Goal: Information Seeking & Learning: Learn about a topic

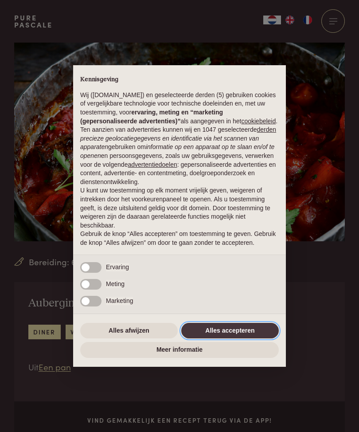
click at [238, 339] on button "Alles accepteren" at bounding box center [230, 331] width 98 height 16
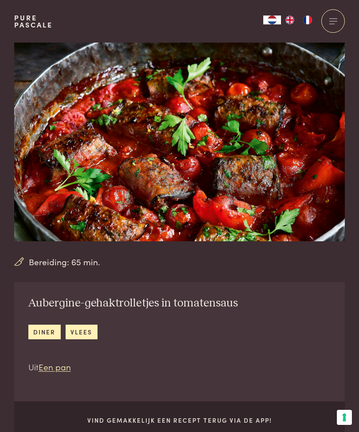
click at [330, 20] on div at bounding box center [333, 21] width 24 height 24
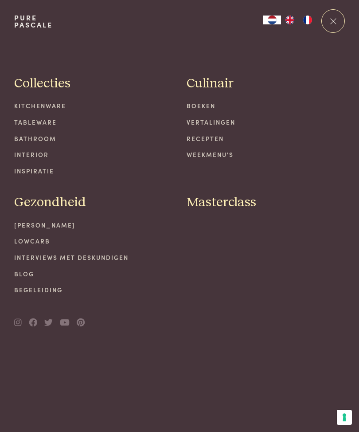
click at [332, 20] on span at bounding box center [333, 21] width 6 height 6
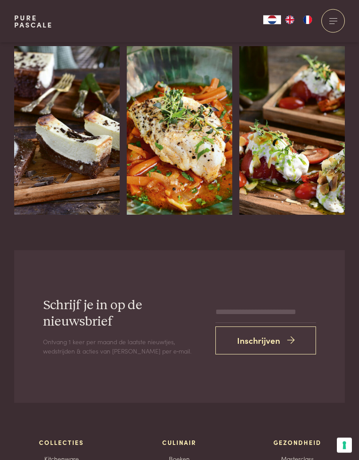
scroll to position [1665, 0]
click at [310, 133] on img at bounding box center [292, 130] width 106 height 169
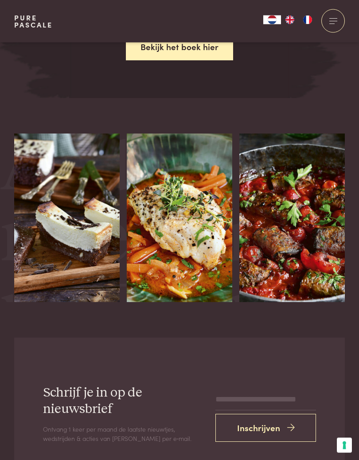
scroll to position [1412, 0]
click at [221, 211] on img at bounding box center [180, 217] width 106 height 169
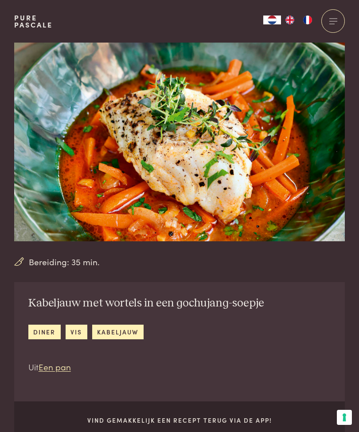
click at [275, 18] on img "NL" at bounding box center [272, 20] width 11 height 9
click at [337, 18] on div at bounding box center [333, 21] width 24 height 24
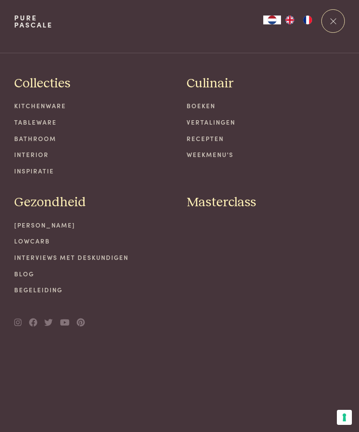
click at [215, 141] on link "Recepten" at bounding box center [266, 138] width 158 height 9
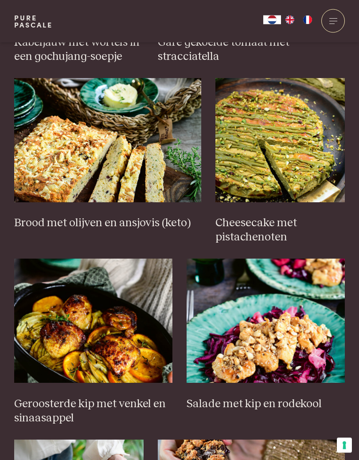
scroll to position [724, 0]
click at [154, 216] on h3 "Brood met olijven en ansjovis (keto)" at bounding box center [107, 223] width 187 height 14
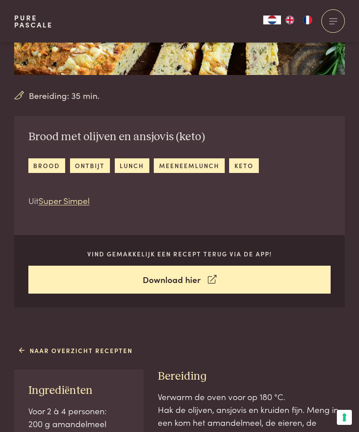
scroll to position [166, 0]
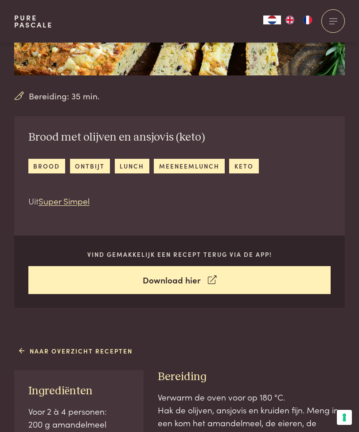
click at [132, 162] on link "lunch" at bounding box center [132, 166] width 35 height 15
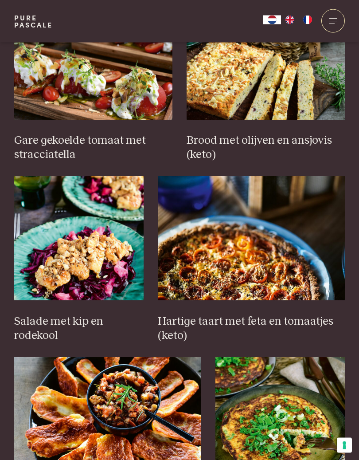
scroll to position [446, 0]
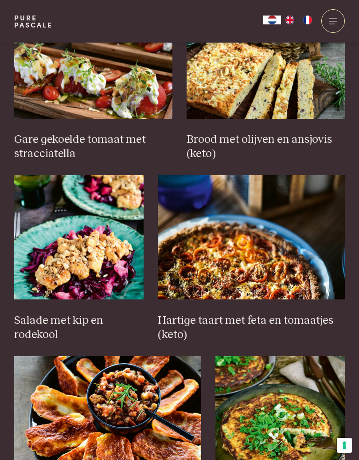
click at [266, 265] on img at bounding box center [251, 237] width 187 height 124
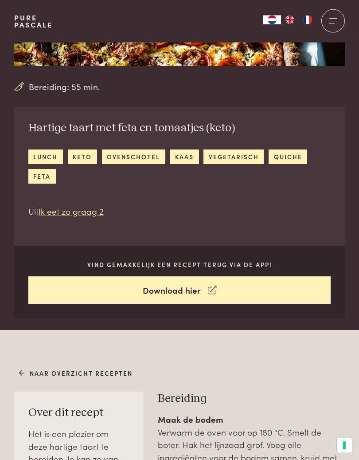
scroll to position [176, 0]
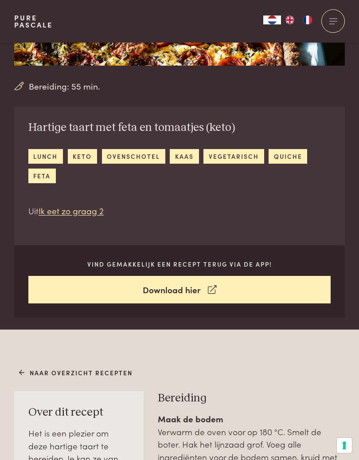
click at [50, 175] on link "feta" at bounding box center [41, 176] width 27 height 15
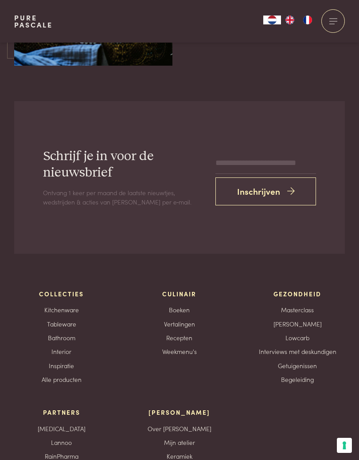
scroll to position [2312, 0]
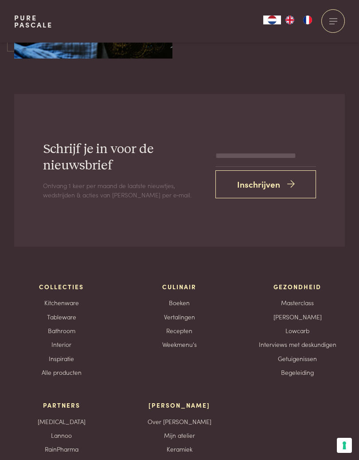
click at [291, 178] on icon "submit" at bounding box center [291, 184] width 8 height 13
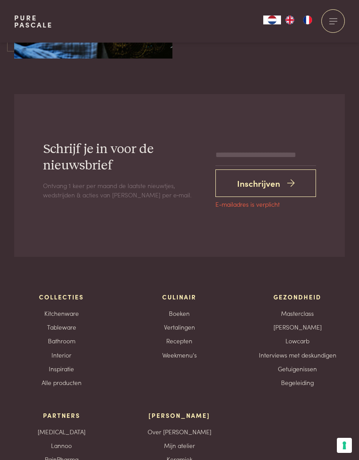
click at [0, 431] on div "Schrijf je in voor de nieuwsbrief Ontvang 1 keer per maand de laatste nieuwtjes…" at bounding box center [179, 362] width 359 height 537
click at [242, 169] on button "Inschrijven" at bounding box center [266, 183] width 101 height 28
click at [263, 201] on span "E-mailadres is verplicht" at bounding box center [248, 204] width 64 height 6
click at [300, 169] on button "Inschrijven" at bounding box center [266, 183] width 101 height 28
click at [289, 177] on icon "submit" at bounding box center [291, 183] width 8 height 13
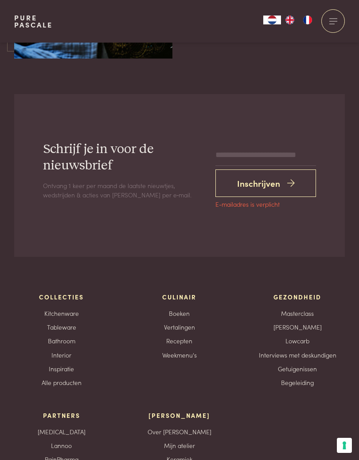
click at [268, 169] on button "Inschrijven" at bounding box center [266, 183] width 101 height 28
click at [248, 169] on button "Inschrijven" at bounding box center [266, 183] width 101 height 28
click at [240, 187] on div "Schrijf je in voor de nieuwsbrief Ontvang 1 keer per maand de laatste nieuwtjes…" at bounding box center [179, 175] width 331 height 163
click at [273, 145] on input "email" at bounding box center [266, 155] width 101 height 21
click at [274, 169] on button "Inschrijven" at bounding box center [266, 183] width 101 height 28
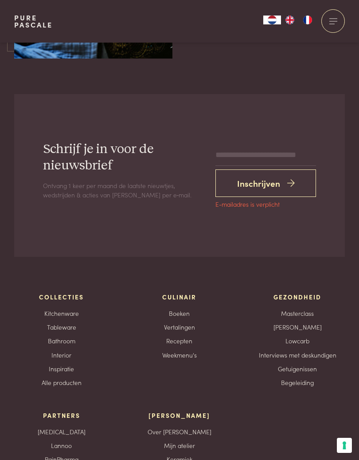
click at [250, 185] on div "Schrijf je in voor de nieuwsbrief Ontvang 1 keer per maand de laatste nieuwtjes…" at bounding box center [179, 175] width 331 height 163
click at [298, 169] on button "Inschrijven" at bounding box center [266, 183] width 101 height 28
click at [256, 145] on input "email" at bounding box center [266, 155] width 101 height 21
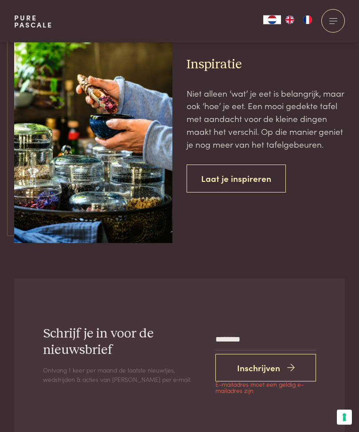
click at [264, 354] on button "Inschrijven" at bounding box center [266, 368] width 101 height 28
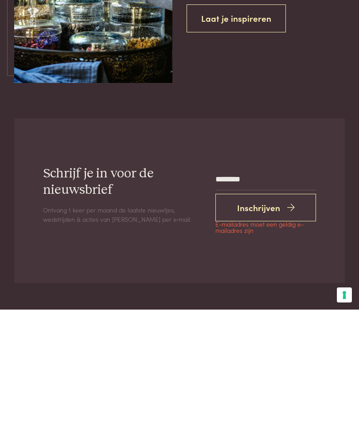
click at [248, 344] on span "E-mailadres moet een geldig e-mailadres zijn" at bounding box center [266, 350] width 101 height 12
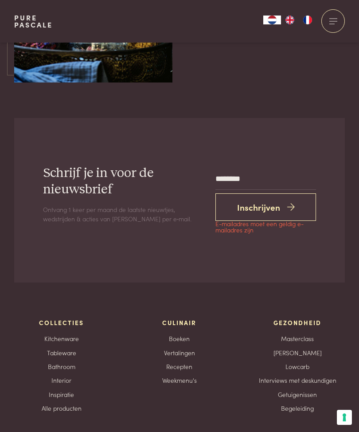
click at [271, 193] on button "Inschrijven" at bounding box center [266, 207] width 101 height 28
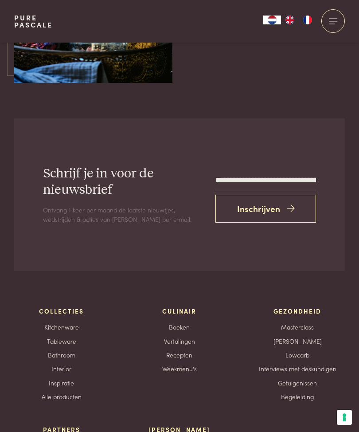
type input "**********"
click at [287, 202] on icon "submit" at bounding box center [291, 208] width 8 height 13
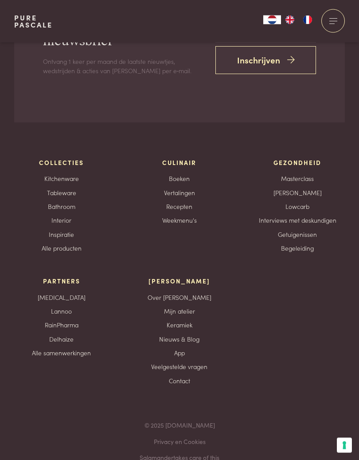
scroll to position [2441, 0]
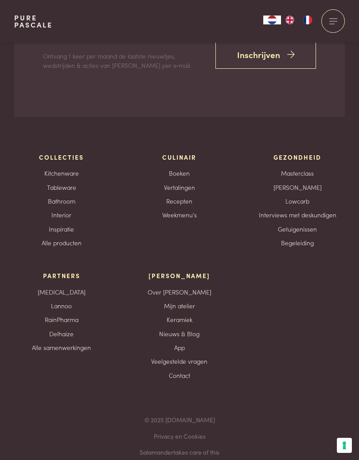
click at [344, 431] on button "Uw voorkeuren voor toestemming voor trackingtechnologieën" at bounding box center [344, 445] width 15 height 15
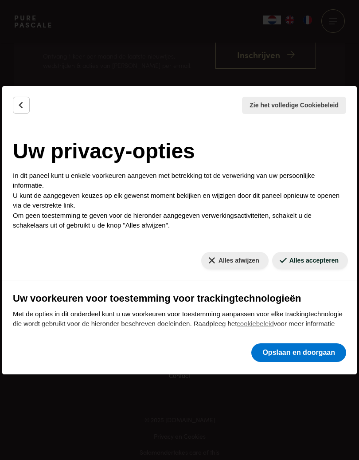
click at [307, 263] on button "Alles accepteren" at bounding box center [310, 260] width 76 height 17
click at [300, 357] on button "Opslaan en doorgaan" at bounding box center [298, 352] width 95 height 19
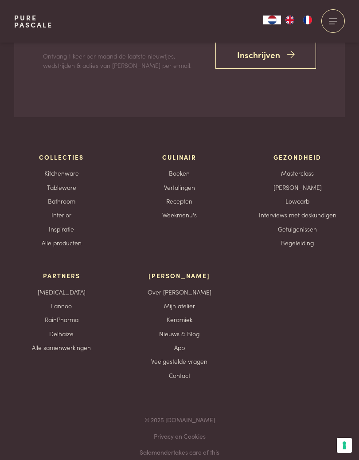
click at [347, 431] on button "Uw voorkeuren voor toestemming voor trackingtechnologieën" at bounding box center [344, 445] width 15 height 15
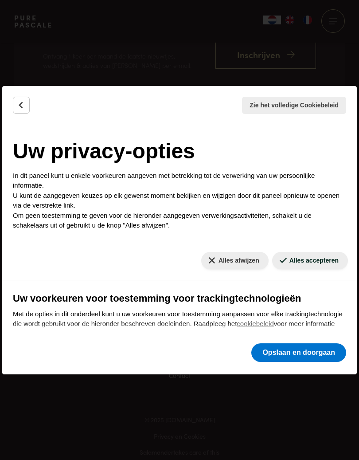
click at [15, 110] on button "Terug" at bounding box center [21, 105] width 17 height 17
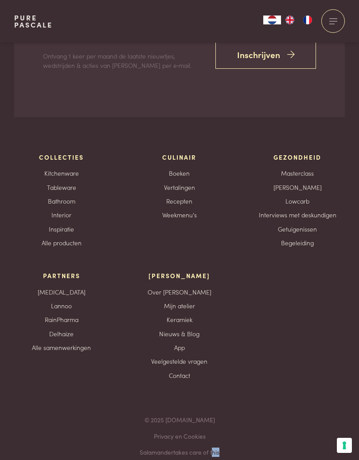
click at [81, 238] on link "Alle producten" at bounding box center [62, 242] width 40 height 9
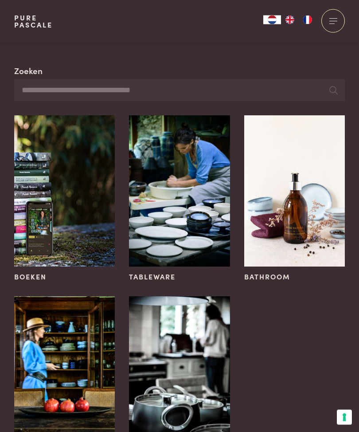
scroll to position [3, 0]
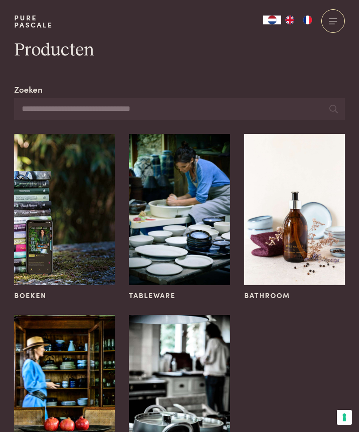
click at [340, 19] on div at bounding box center [333, 21] width 24 height 24
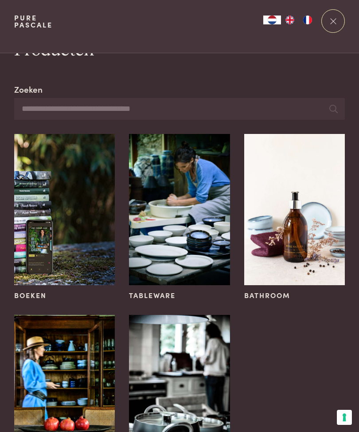
scroll to position [0, 0]
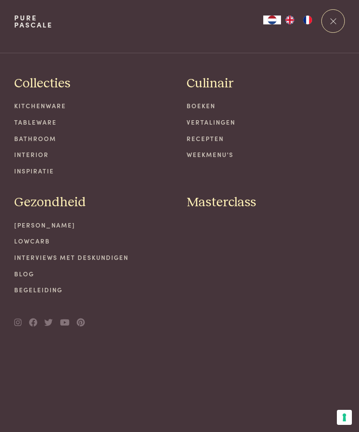
click at [225, 140] on link "Recepten" at bounding box center [266, 138] width 158 height 9
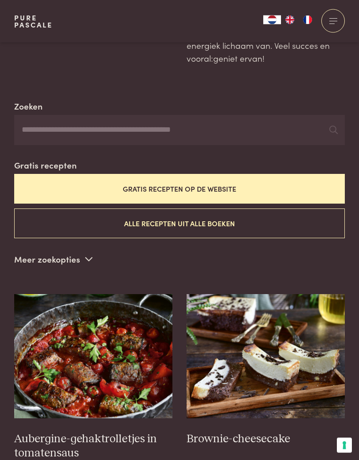
scroll to position [147, 0]
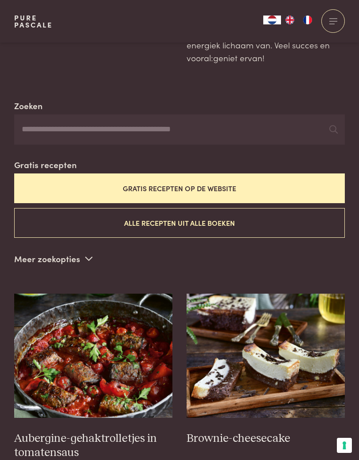
click at [283, 185] on button "Gratis recepten op de website" at bounding box center [179, 188] width 331 height 30
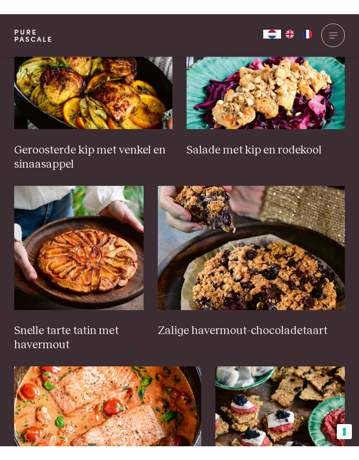
scroll to position [986, 0]
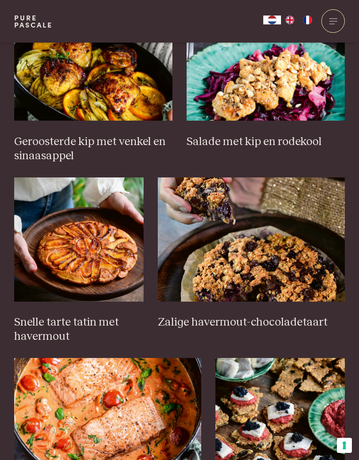
click at [304, 106] on img at bounding box center [266, 58] width 158 height 124
